Goal: Information Seeking & Learning: Learn about a topic

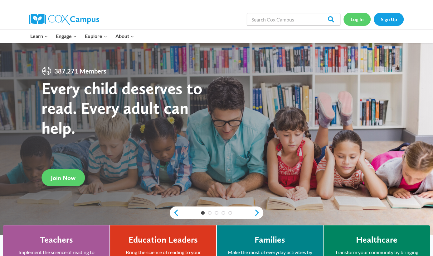
click at [361, 17] on link "Log In" at bounding box center [356, 19] width 27 height 13
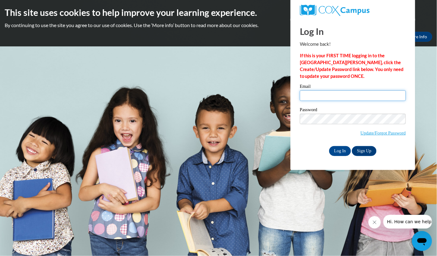
click at [309, 93] on input "Email" at bounding box center [353, 95] width 106 height 11
type input "alw0073@auburn.edu"
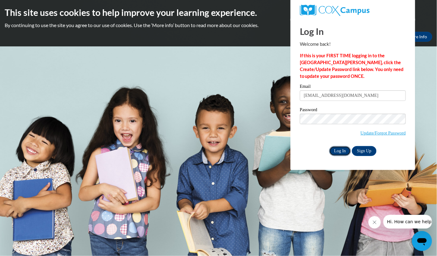
click at [339, 151] on input "Log In" at bounding box center [340, 151] width 22 height 10
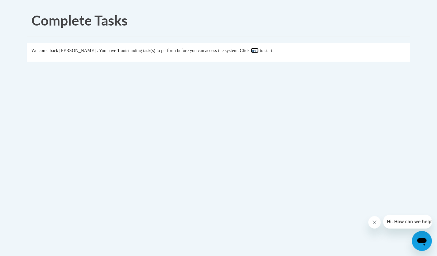
click at [259, 51] on link "here" at bounding box center [255, 50] width 8 height 5
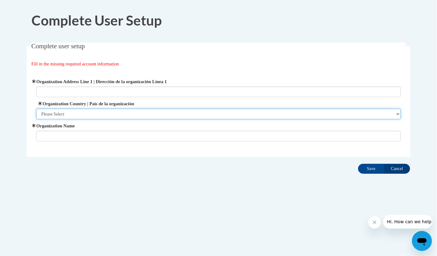
click at [73, 111] on select "Please Select United States | Estados Unidos Outside of the United States | Fue…" at bounding box center [218, 114] width 365 height 11
select select "ad49bcad-a171-4b2e-b99c-48b446064914"
click at [36, 109] on select "Please Select United States | Estados Unidos Outside of the United States | Fue…" at bounding box center [218, 114] width 365 height 11
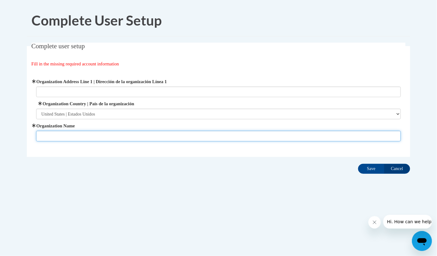
click at [63, 138] on input "Organization Name" at bounding box center [218, 136] width 365 height 11
type input "Auburn University Early Head Start"
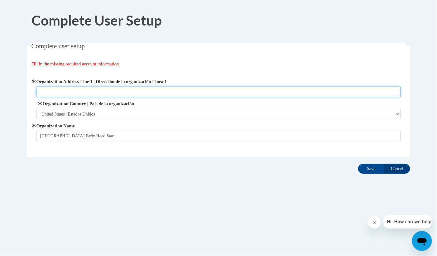
click at [45, 90] on input "Organization Address Line 1 | Dirección de la organización Línea 1" at bounding box center [218, 92] width 365 height 11
type input "1825 Pebble Lake Drive Birmingham, AL 35235"
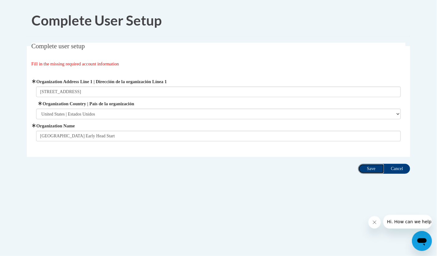
click at [370, 167] on input "Save" at bounding box center [371, 169] width 26 height 10
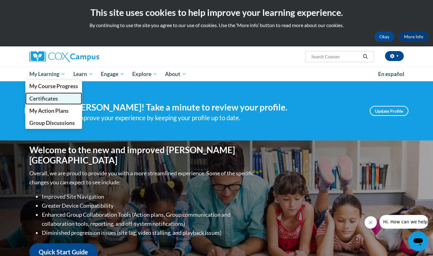
click at [40, 99] on span "Certificates" at bounding box center [43, 98] width 29 height 7
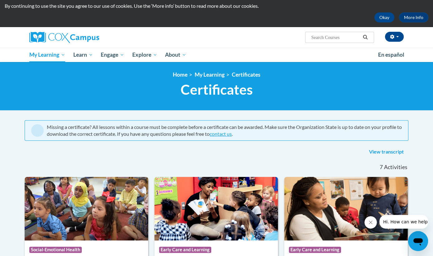
scroll to position [18, 0]
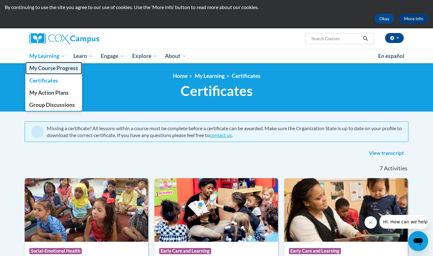
click at [60, 70] on span "My Course Progress" at bounding box center [53, 68] width 49 height 7
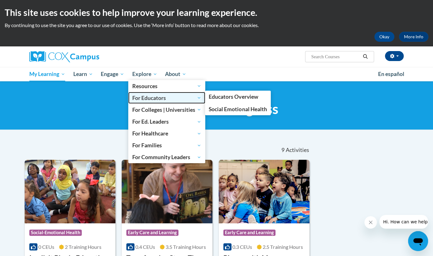
click at [137, 97] on span "For Educators" at bounding box center [166, 97] width 69 height 7
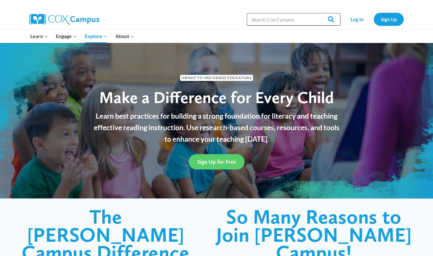
click at [265, 20] on input "Search in [URL][DOMAIN_NAME]" at bounding box center [294, 19] width 94 height 12
type input "teacher blank label"
click at [334, 17] on input "Search" at bounding box center [328, 19] width 24 height 12
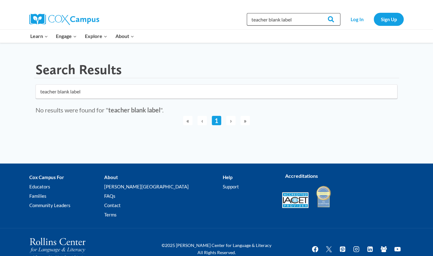
click at [296, 18] on input "teacher blank label" at bounding box center [294, 19] width 94 height 12
type input "t"
click at [307, 19] on input "trauma" at bounding box center [294, 19] width 94 height 12
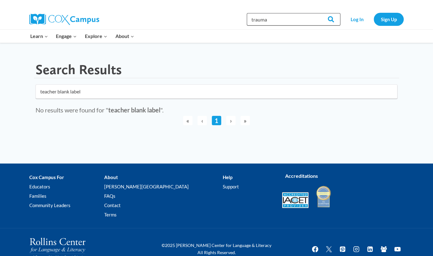
click at [307, 19] on input "trauma" at bounding box center [294, 19] width 94 height 12
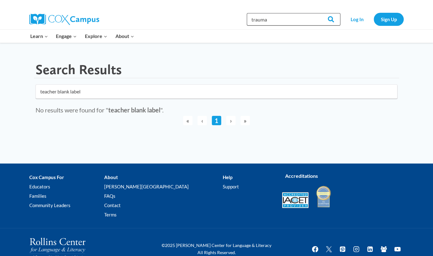
click at [307, 19] on input "trauma" at bounding box center [294, 19] width 94 height 12
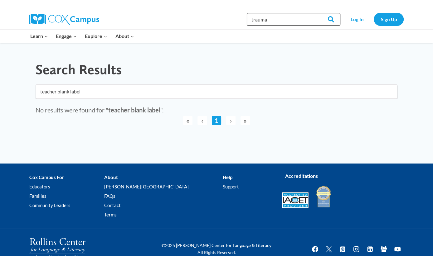
click at [307, 19] on input "trauma" at bounding box center [294, 19] width 94 height 12
type input "trauma"
click at [312, 27] on div "Search in [URL][DOMAIN_NAME] trauma Search Search" at bounding box center [294, 19] width 94 height 20
